Goal: Task Accomplishment & Management: Manage account settings

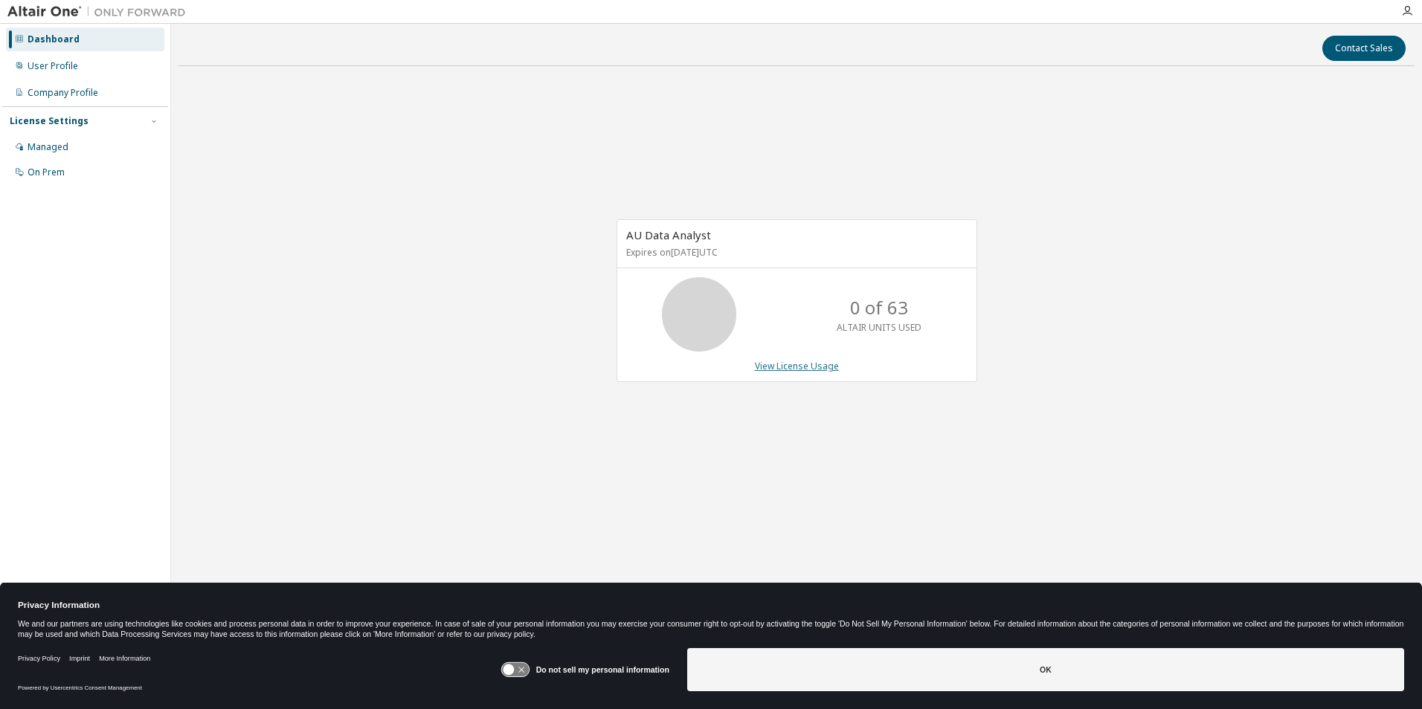
click at [787, 362] on link "View License Usage" at bounding box center [797, 366] width 84 height 13
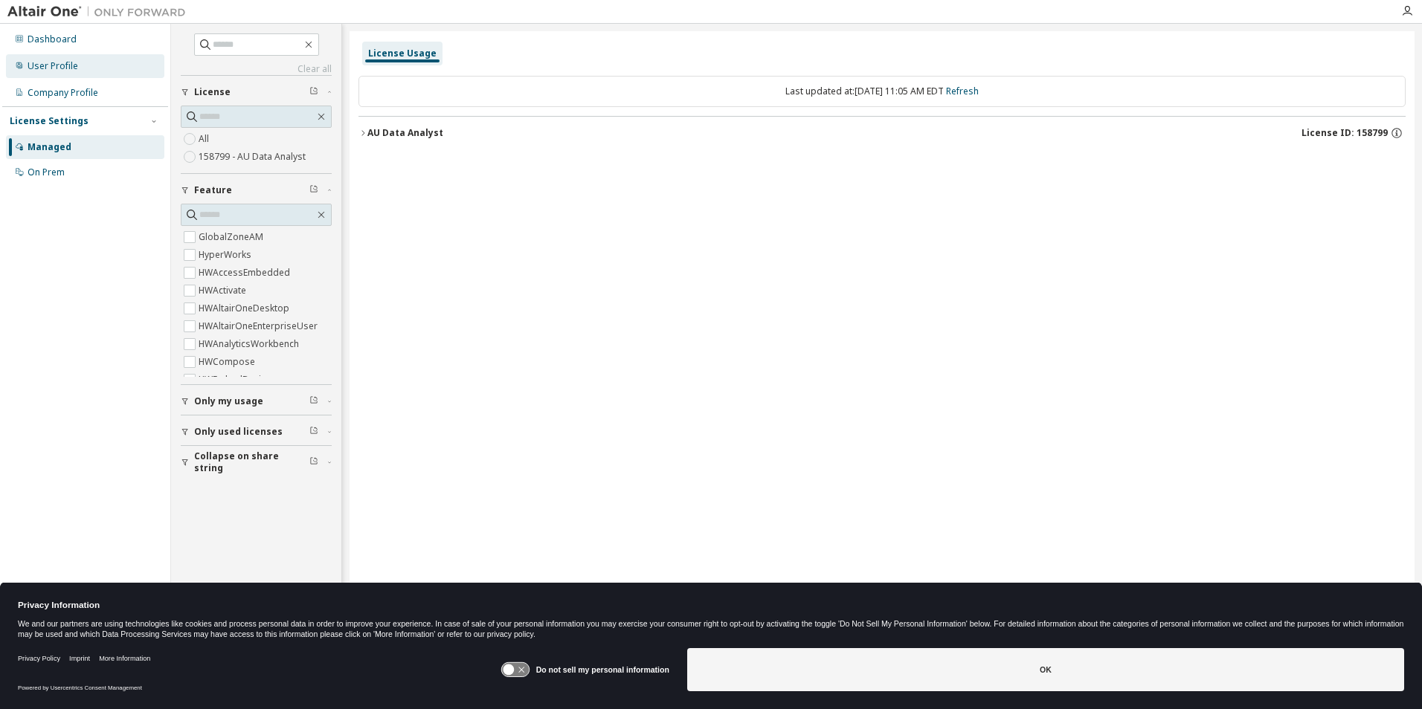
click at [91, 74] on div "User Profile" at bounding box center [85, 66] width 158 height 24
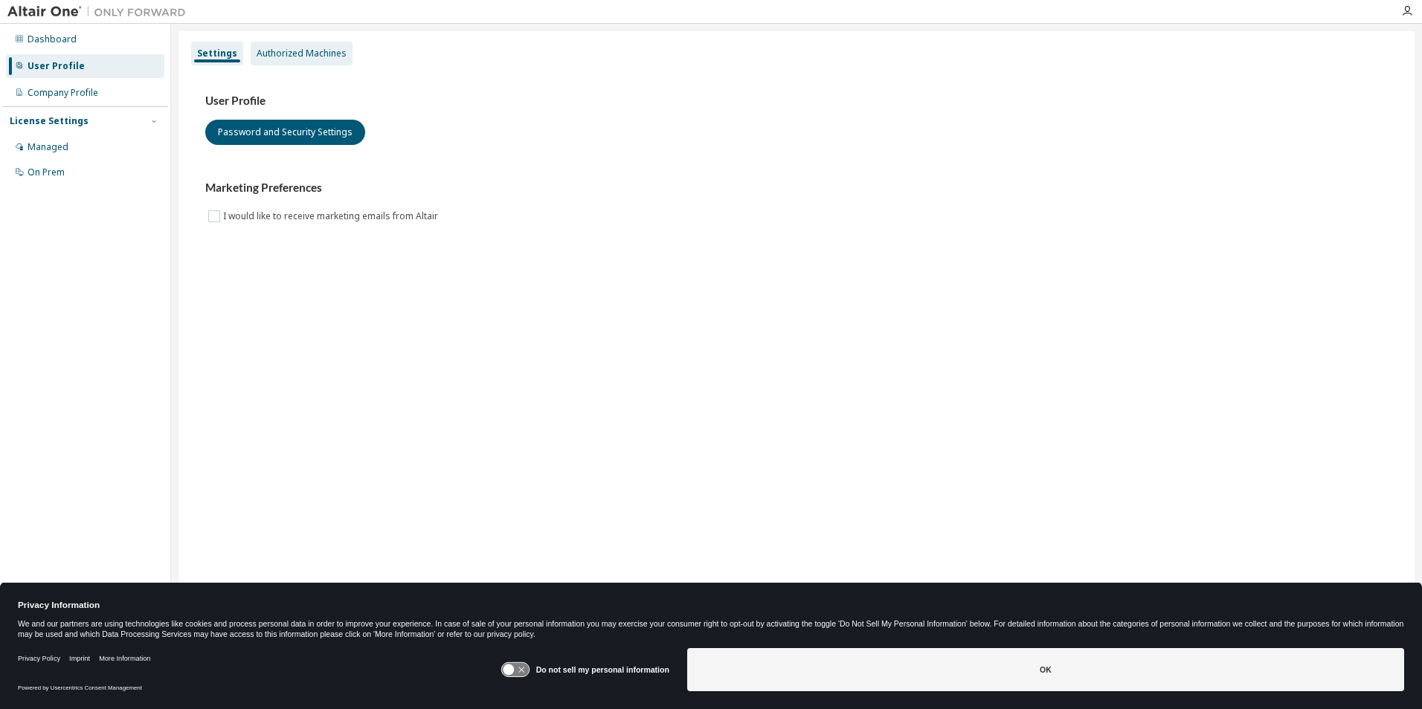
drag, startPoint x: 274, startPoint y: 73, endPoint x: 283, endPoint y: 59, distance: 16.5
click at [274, 72] on div "User Profile Password and Security Settings Marketing Preferences I would like …" at bounding box center [796, 168] width 1218 height 203
click at [283, 59] on div "Authorized Machines" at bounding box center [302, 54] width 102 height 24
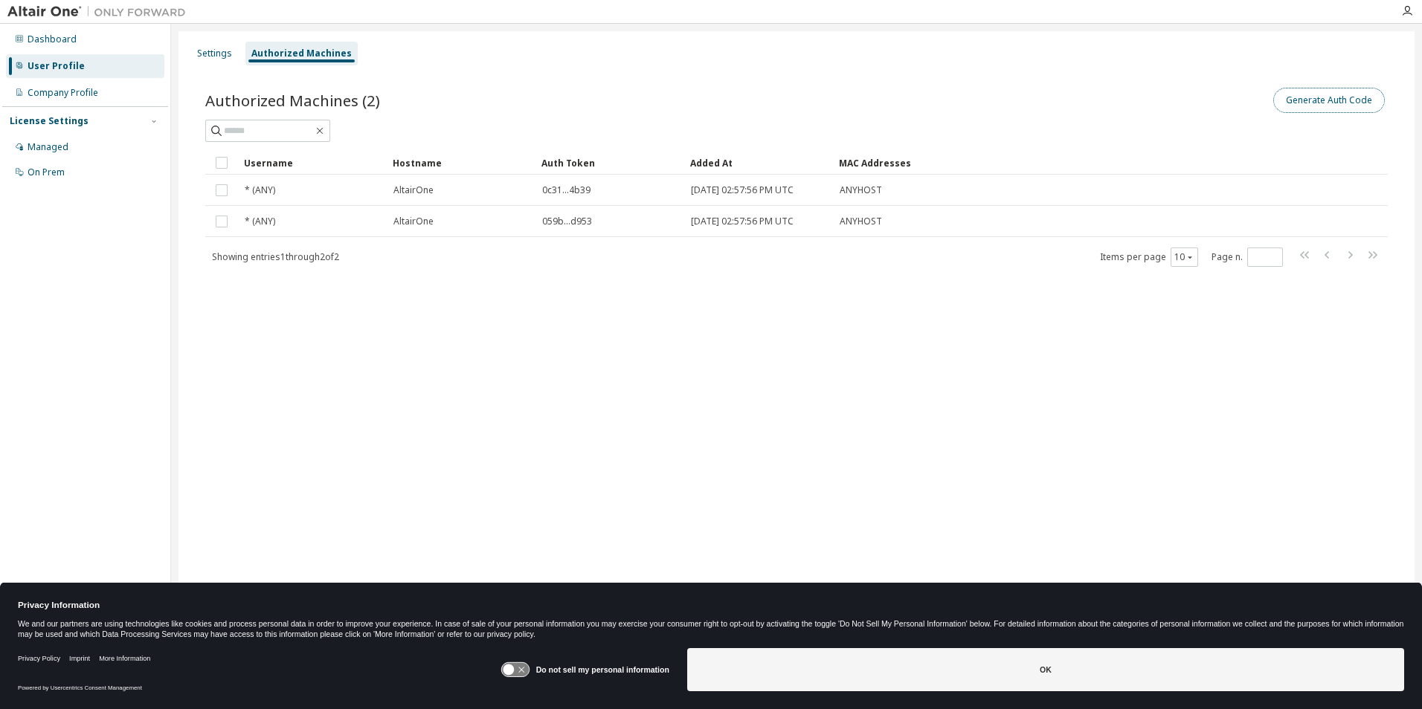
click at [1306, 106] on button "Generate Auth Code" at bounding box center [1329, 100] width 112 height 25
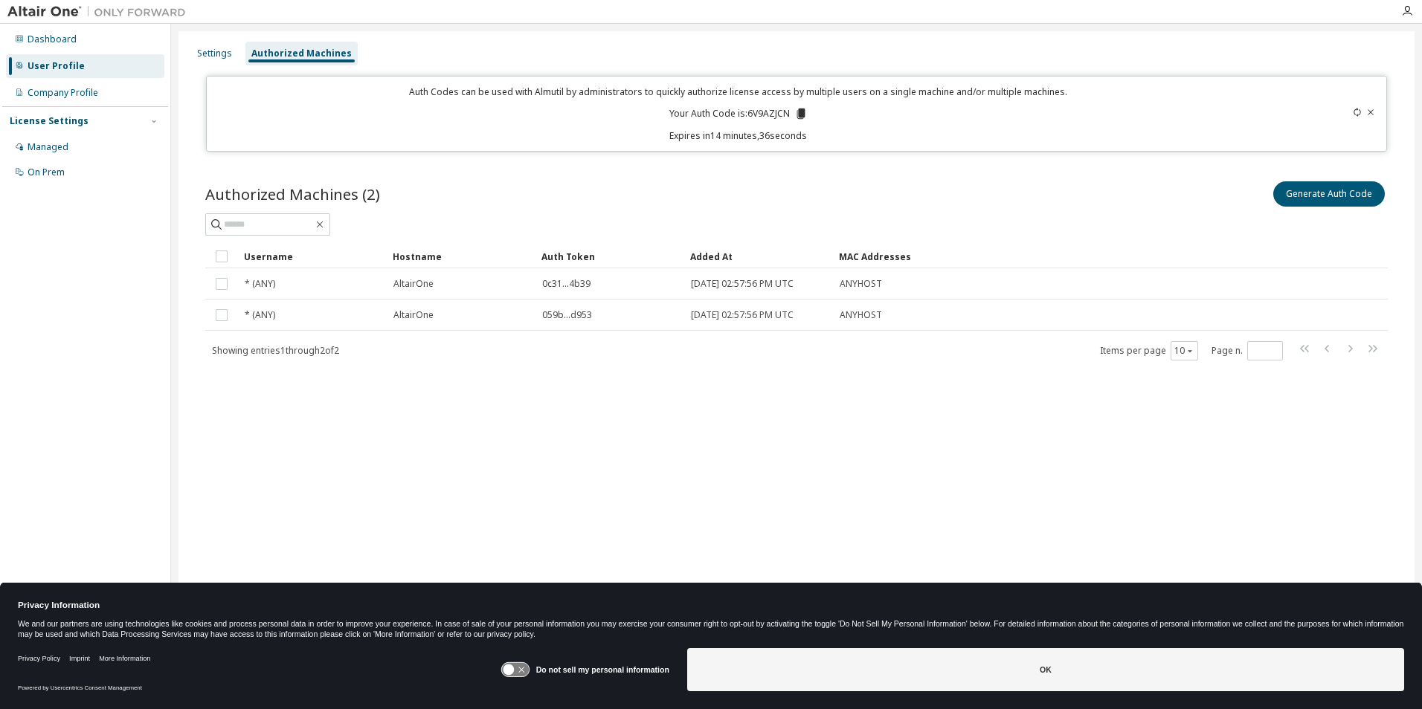
click at [811, 117] on div "Auth Codes can be used with Almutil by administrators to quickly authorize lice…" at bounding box center [739, 114] width 1046 height 57
click at [805, 112] on icon at bounding box center [800, 113] width 13 height 13
click at [805, 112] on icon at bounding box center [800, 114] width 8 height 10
